Goal: Find specific page/section: Find specific page/section

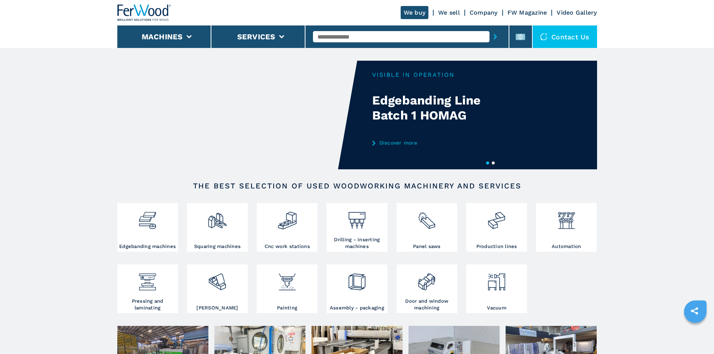
click at [334, 38] on input "text" at bounding box center [401, 36] width 177 height 11
paste input "******"
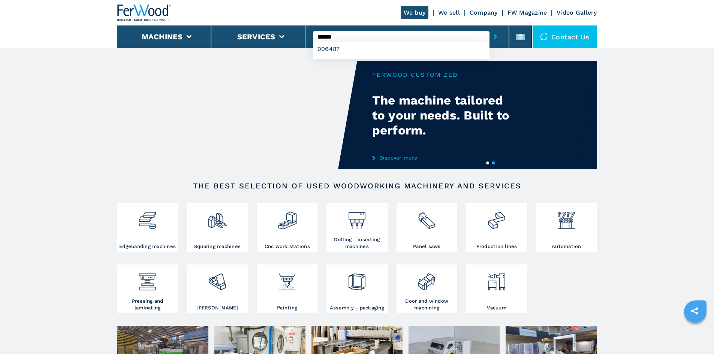
type input "******"
click at [490, 28] on button "submit-button" at bounding box center [496, 36] width 12 height 17
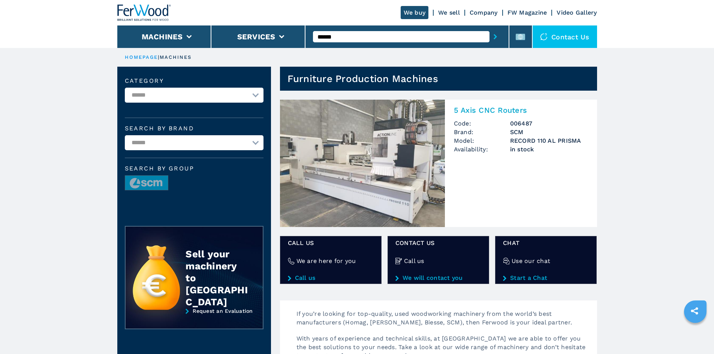
click at [493, 107] on h2 "5 Axis CNC Routers" at bounding box center [521, 110] width 134 height 9
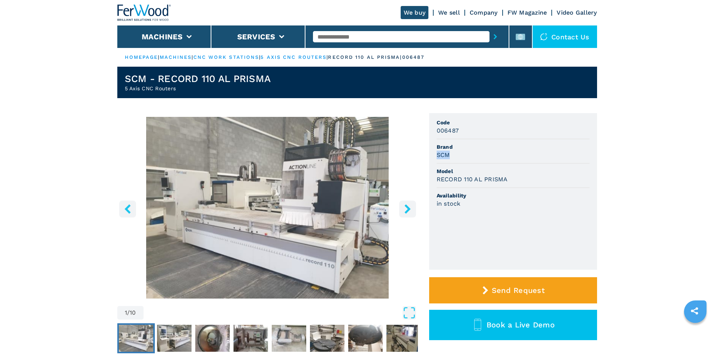
drag, startPoint x: 437, startPoint y: 154, endPoint x: 455, endPoint y: 154, distance: 18.0
click at [455, 154] on div "SCM" at bounding box center [513, 155] width 153 height 9
copy h3 "SCM"
drag, startPoint x: 467, startPoint y: 147, endPoint x: 461, endPoint y: 151, distance: 7.3
click at [465, 149] on span "Brand" at bounding box center [513, 146] width 153 height 7
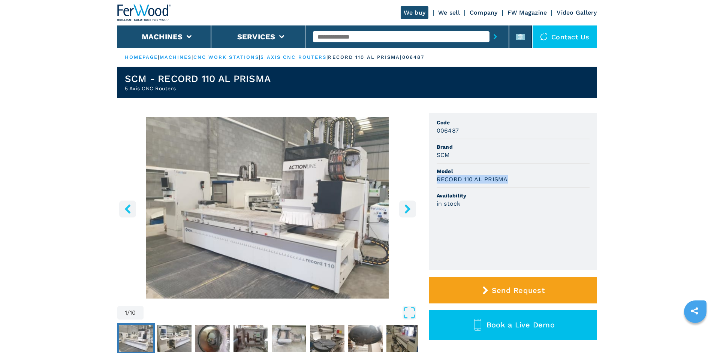
drag, startPoint x: 507, startPoint y: 180, endPoint x: 430, endPoint y: 176, distance: 77.0
click at [430, 176] on ul "Code 006487 Brand SCM Model RECORD 110 AL PRISMA Availability in stock" at bounding box center [513, 191] width 168 height 157
copy h3 "RECORD 110 AL PRISMA"
click at [490, 189] on li "Availability in stock" at bounding box center [513, 200] width 153 height 24
drag, startPoint x: 459, startPoint y: 131, endPoint x: 415, endPoint y: 128, distance: 43.2
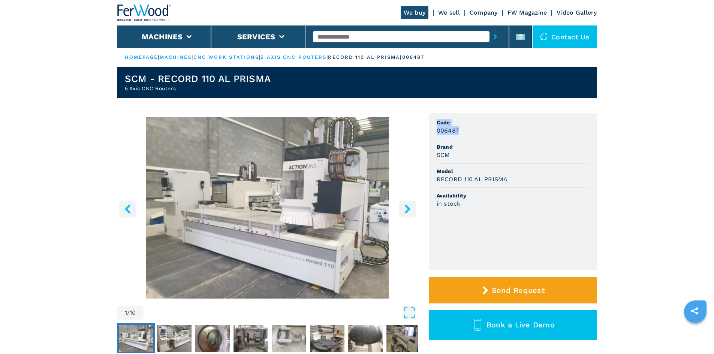
click at [418, 129] on div "1 / 10 Unit Measure ****** ******** Code 006487 Brand SCM Model RECORD 110 AL P…" at bounding box center [357, 244] width 480 height 263
click at [511, 138] on li "Code 006487" at bounding box center [513, 127] width 153 height 24
drag, startPoint x: 460, startPoint y: 132, endPoint x: 434, endPoint y: 132, distance: 25.9
click at [434, 132] on ul "Code 006487 Brand SCM Model RECORD 110 AL PRISMA Availability in stock" at bounding box center [513, 191] width 168 height 157
copy h3 "006487"
